Goal: Information Seeking & Learning: Find specific fact

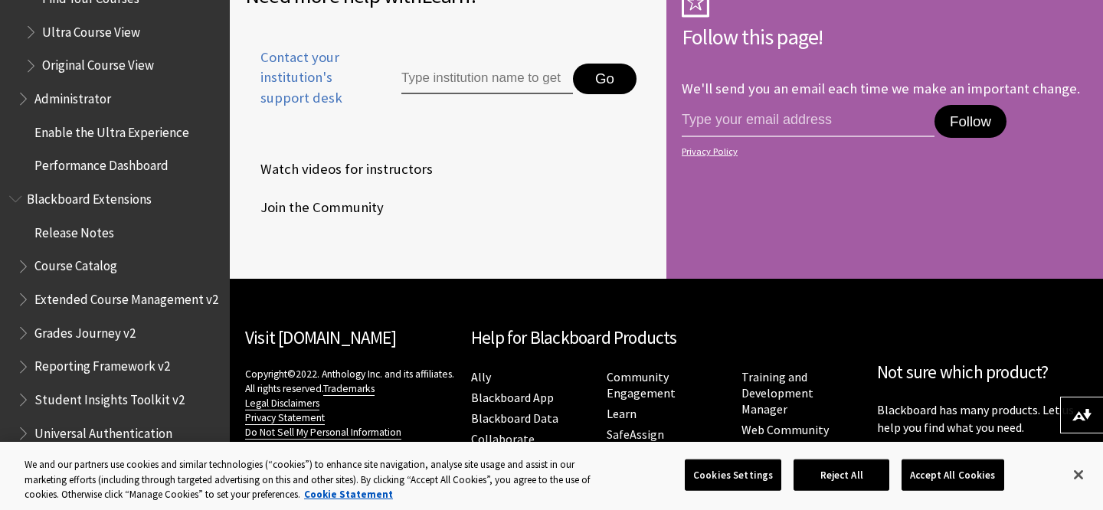
scroll to position [1959, 0]
click at [80, 61] on span "Original Course View" at bounding box center [98, 62] width 112 height 21
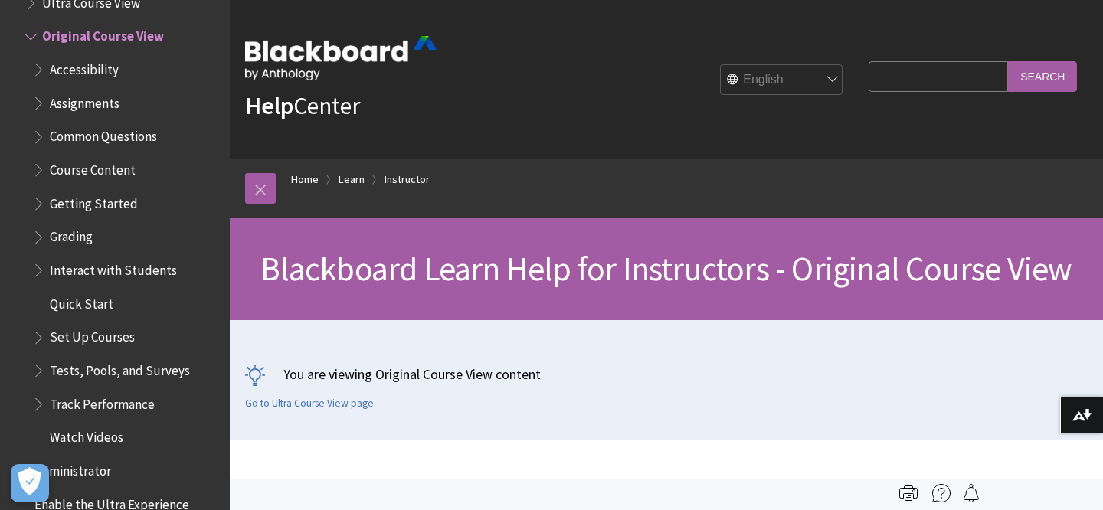
click at [926, 77] on input "Search Query" at bounding box center [938, 76] width 139 height 30
type input "ق"
type input "recordings"
click at [1008, 61] on input "Search" at bounding box center [1042, 76] width 69 height 30
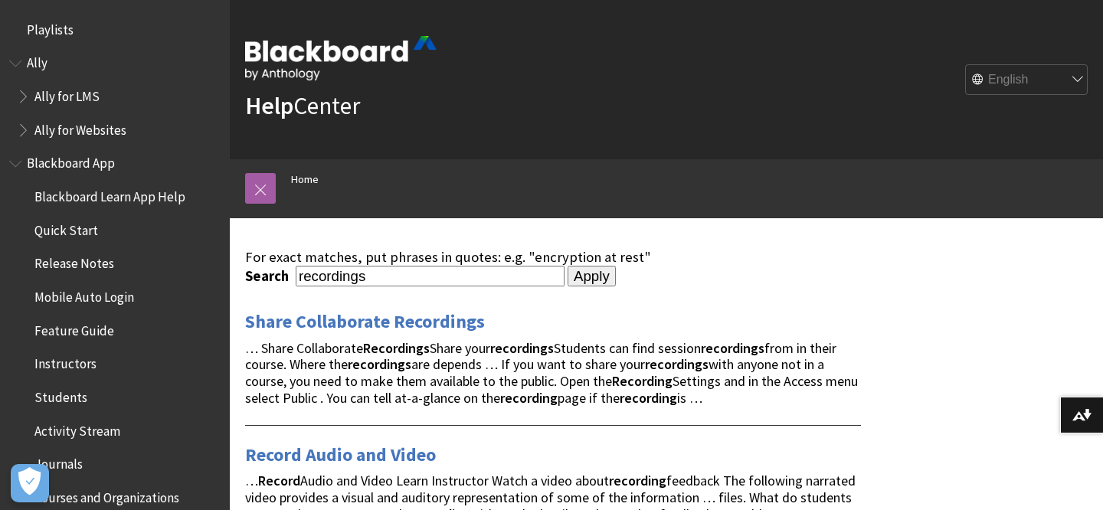
click at [1034, 87] on select "English عربية Català Cymraeg Deutsch Español Suomi Français עברית Italiano 日本語 …" at bounding box center [1027, 80] width 123 height 31
click at [263, 188] on link at bounding box center [260, 188] width 31 height 31
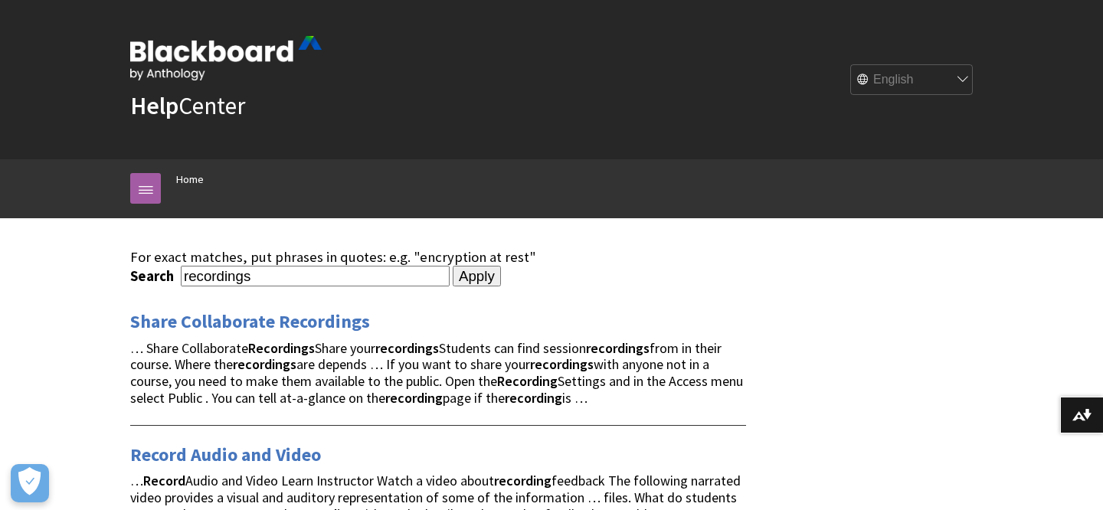
click at [184, 277] on input "recordings" at bounding box center [315, 276] width 269 height 21
type input "find recordings"
click at [453, 266] on input "Apply" at bounding box center [477, 276] width 48 height 21
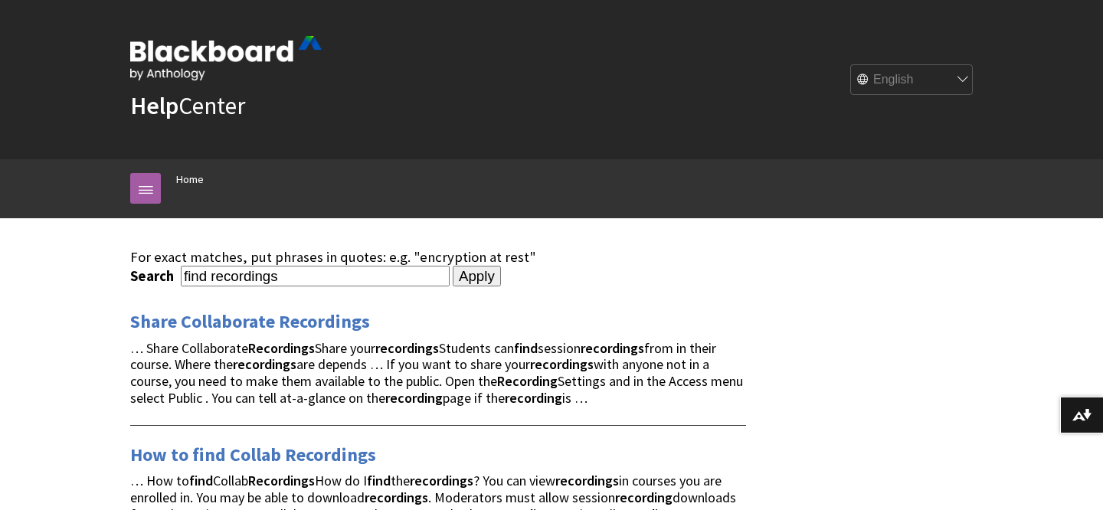
click at [211, 276] on input "find recordings" at bounding box center [315, 276] width 269 height 21
type input "find session recordings"
click at [453, 266] on input "Apply" at bounding box center [477, 276] width 48 height 21
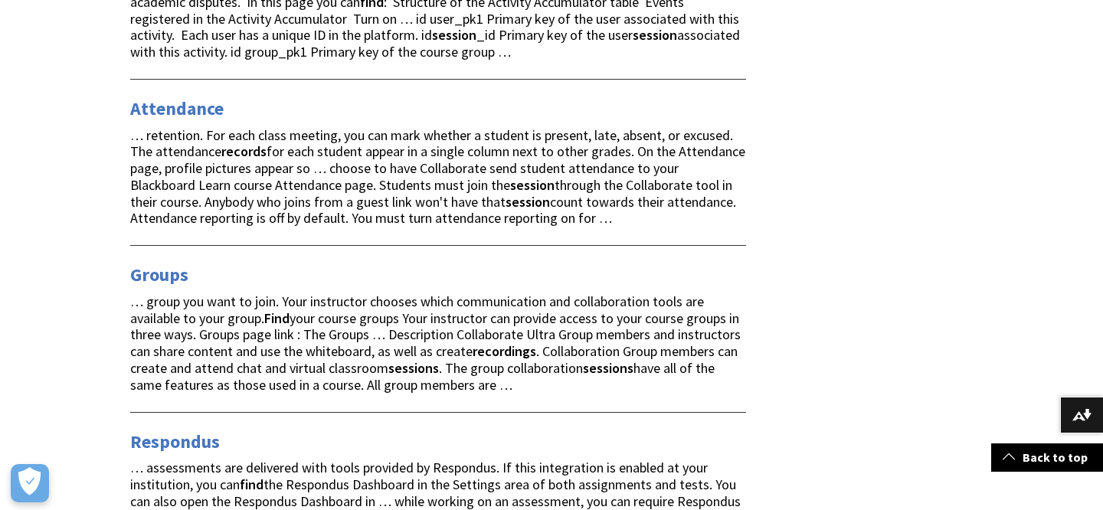
scroll to position [2128, 0]
